Goal: Information Seeking & Learning: Check status

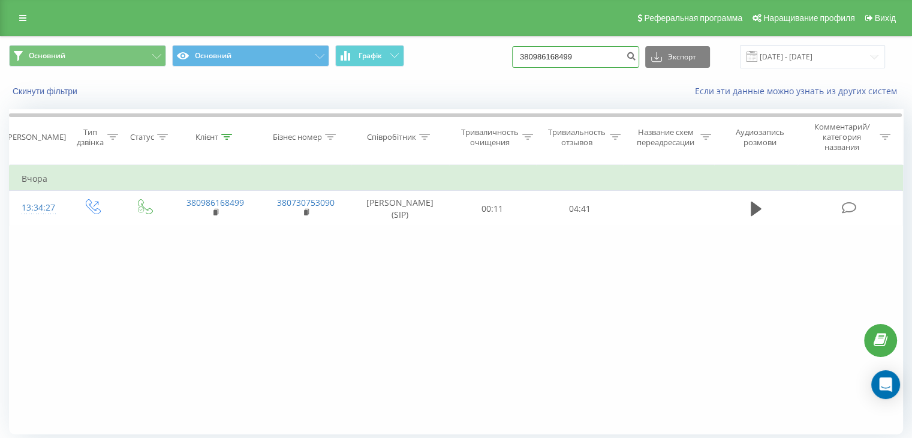
click at [610, 58] on input "380986168499" at bounding box center [575, 57] width 127 height 22
drag, startPoint x: 609, startPoint y: 58, endPoint x: 502, endPoint y: 59, distance: 106.8
click at [503, 59] on div "Основний Основний Графік 380986168499 Экспорт .csv .xls .xlsx [DATE] - [DATE]" at bounding box center [456, 56] width 894 height 23
paste input "068 393 0818"
type input "068 393 0818"
